Goal: Task Accomplishment & Management: Manage account settings

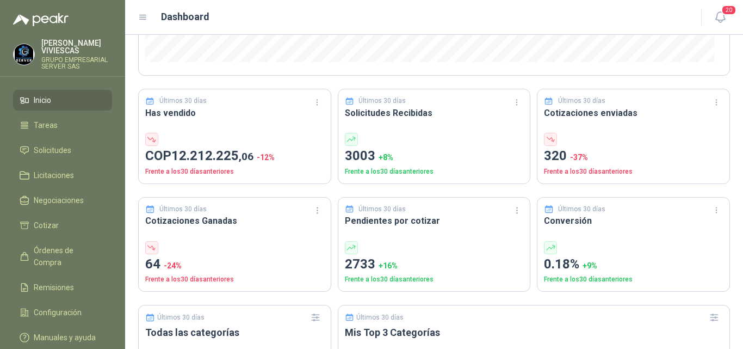
scroll to position [272, 0]
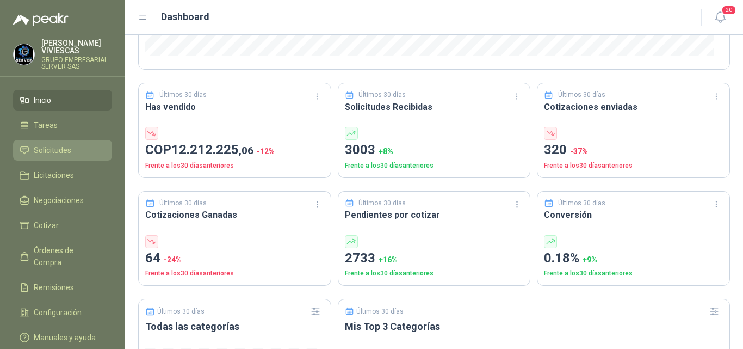
click at [54, 150] on span "Solicitudes" at bounding box center [53, 150] width 38 height 12
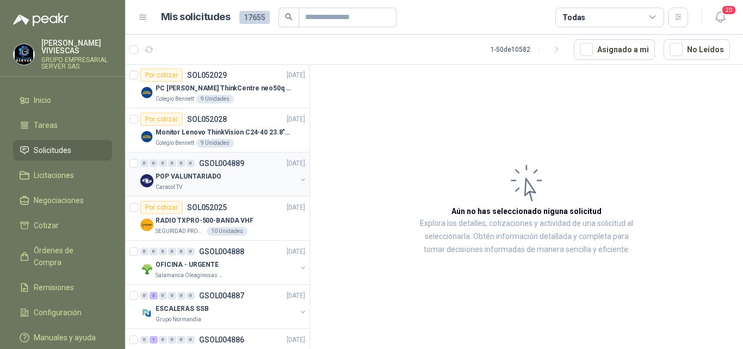
scroll to position [598, 0]
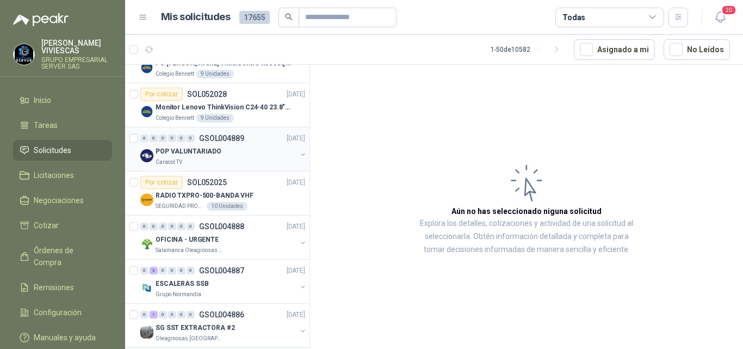
click at [202, 150] on p "POP VALUNTARIADO" at bounding box center [189, 151] width 66 height 10
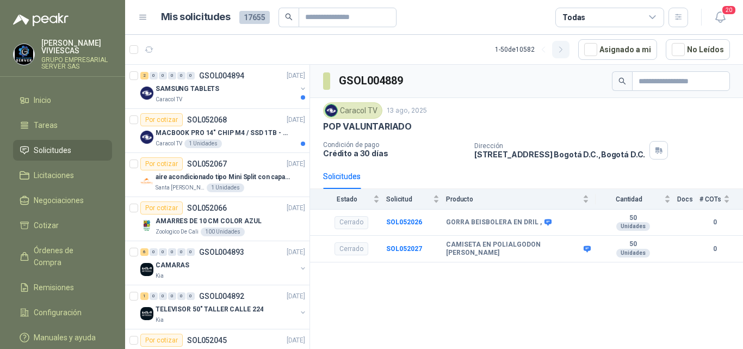
click at [562, 51] on icon "button" at bounding box center [561, 49] width 9 height 9
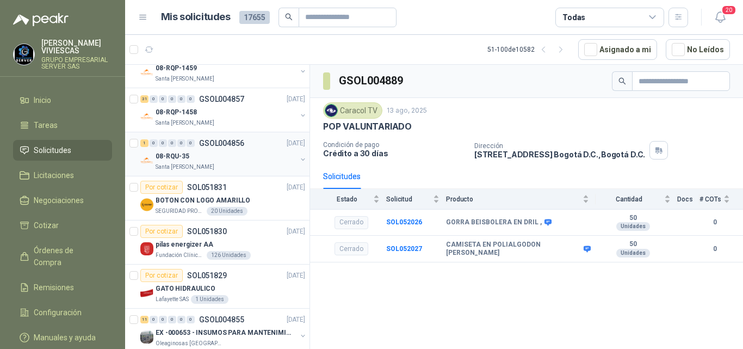
scroll to position [163, 0]
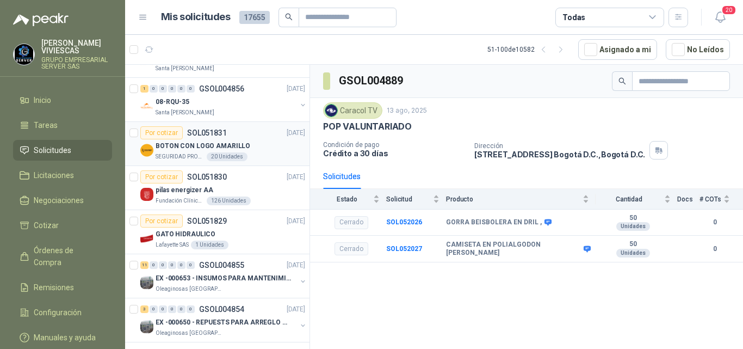
click at [174, 145] on p "BOTON CON LOGO AMARILLO" at bounding box center [203, 146] width 95 height 10
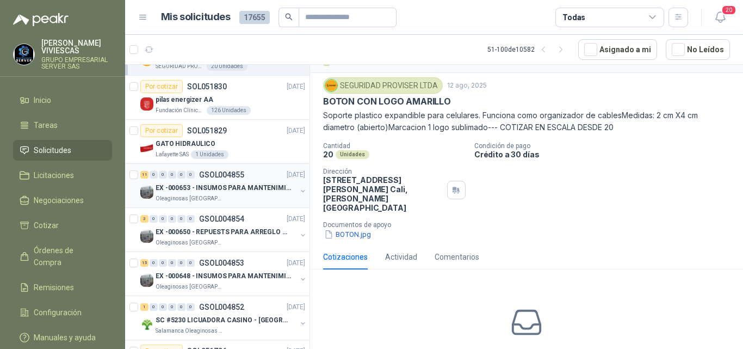
scroll to position [272, 0]
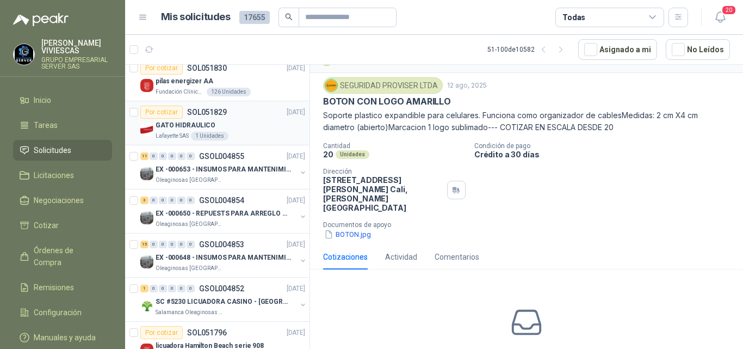
click at [191, 118] on div "Por cotizar SOL051829" at bounding box center [183, 112] width 86 height 13
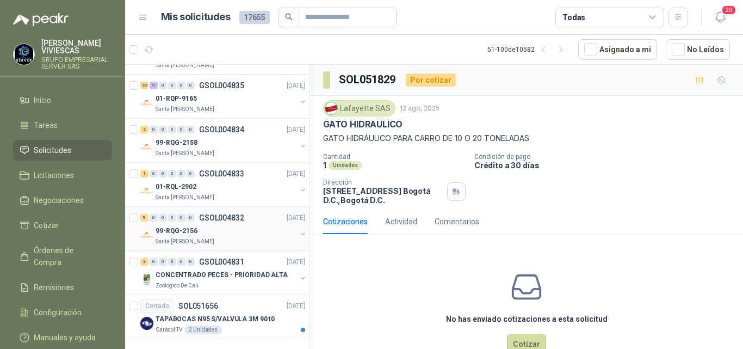
scroll to position [1939, 0]
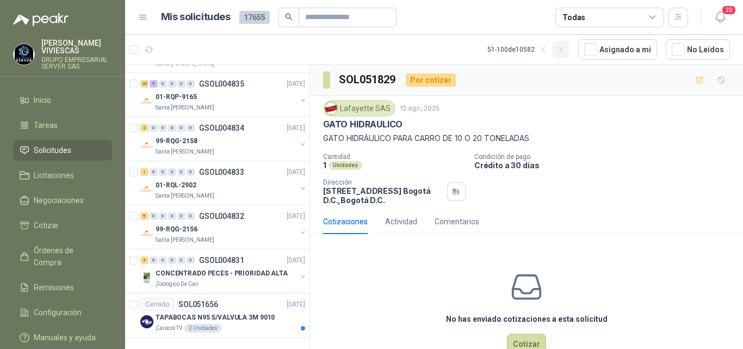
click at [563, 50] on icon "button" at bounding box center [561, 49] width 9 height 9
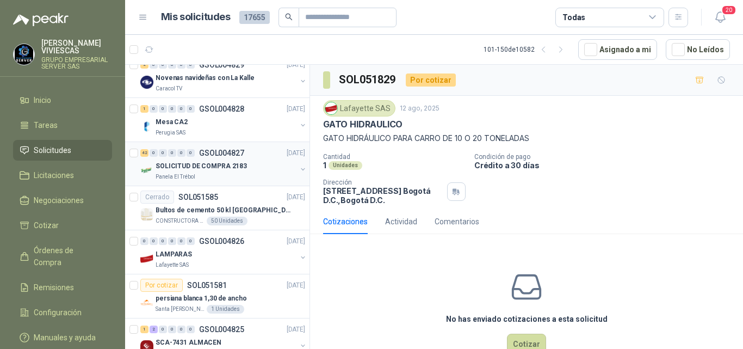
scroll to position [35, 0]
